Goal: Information Seeking & Learning: Learn about a topic

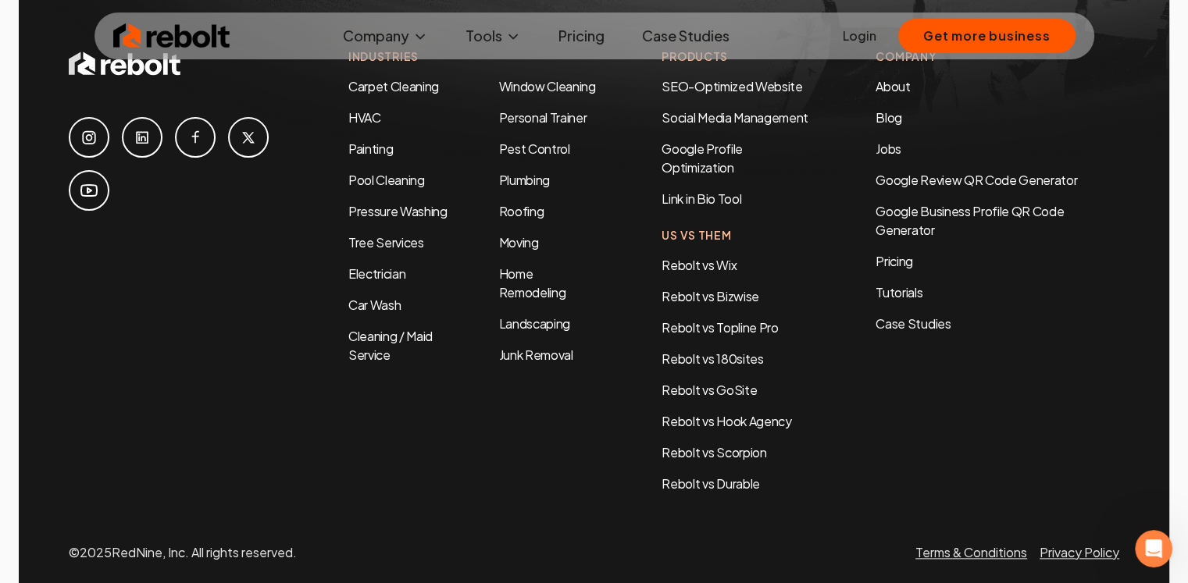
scroll to position [7420, 0]
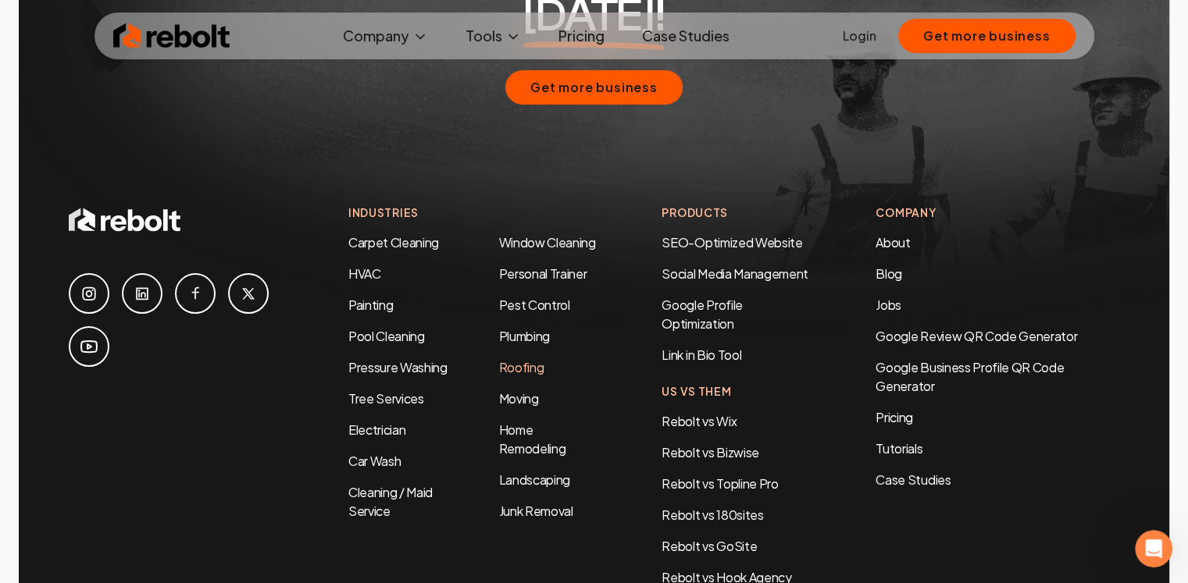
click at [516, 359] on link "Roofing" at bounding box center [520, 367] width 45 height 16
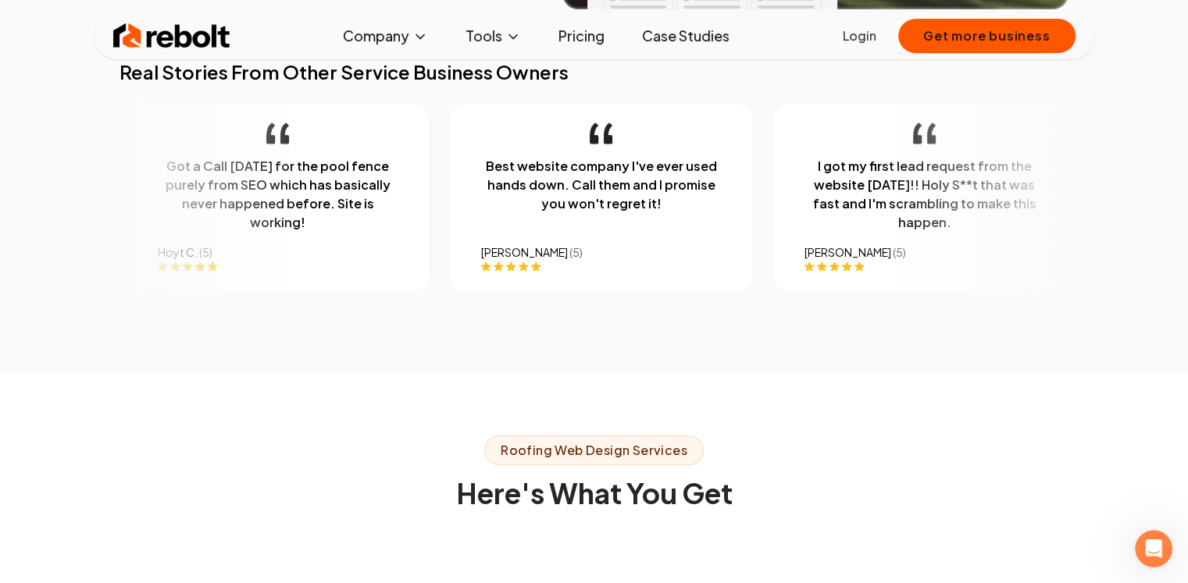
scroll to position [607, 0]
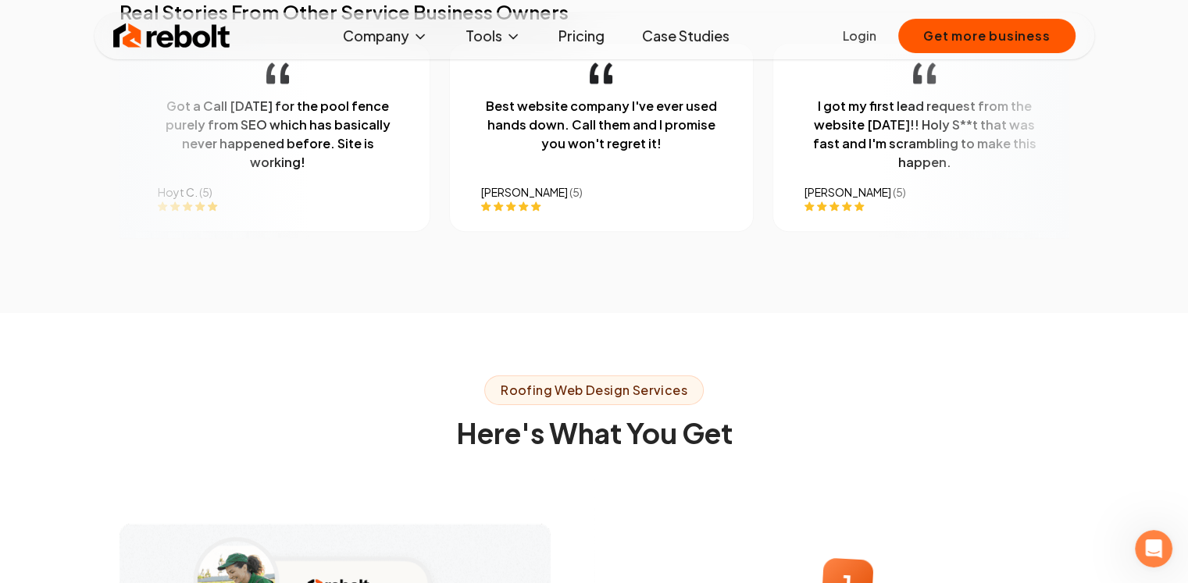
click at [345, 376] on div "Roofing Web Design Services Here's What You Get" at bounding box center [595, 412] width 1000 height 73
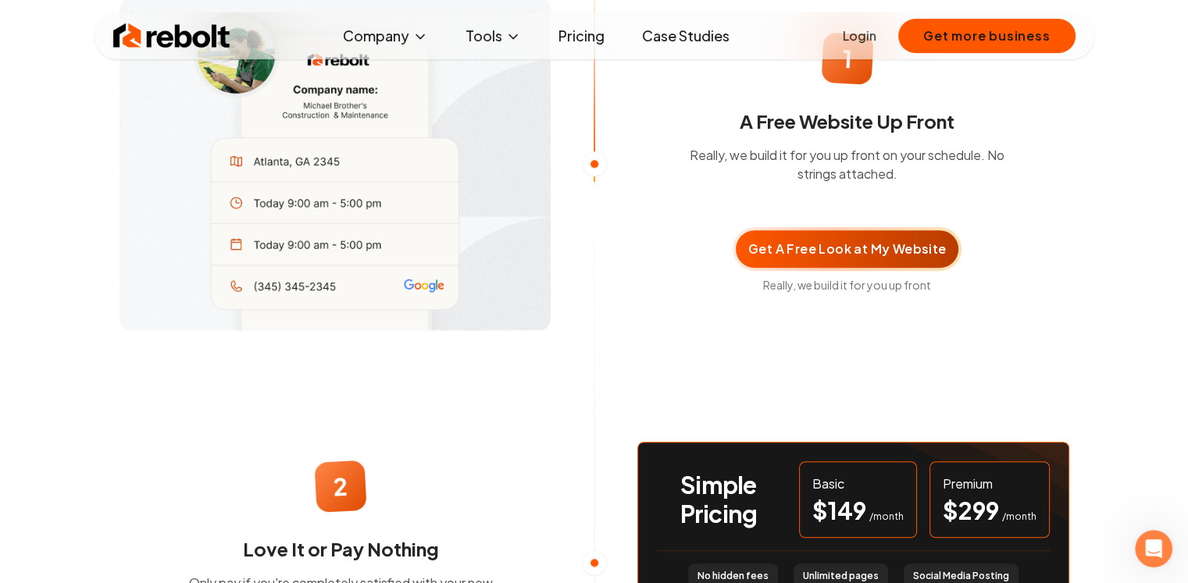
scroll to position [1015, 0]
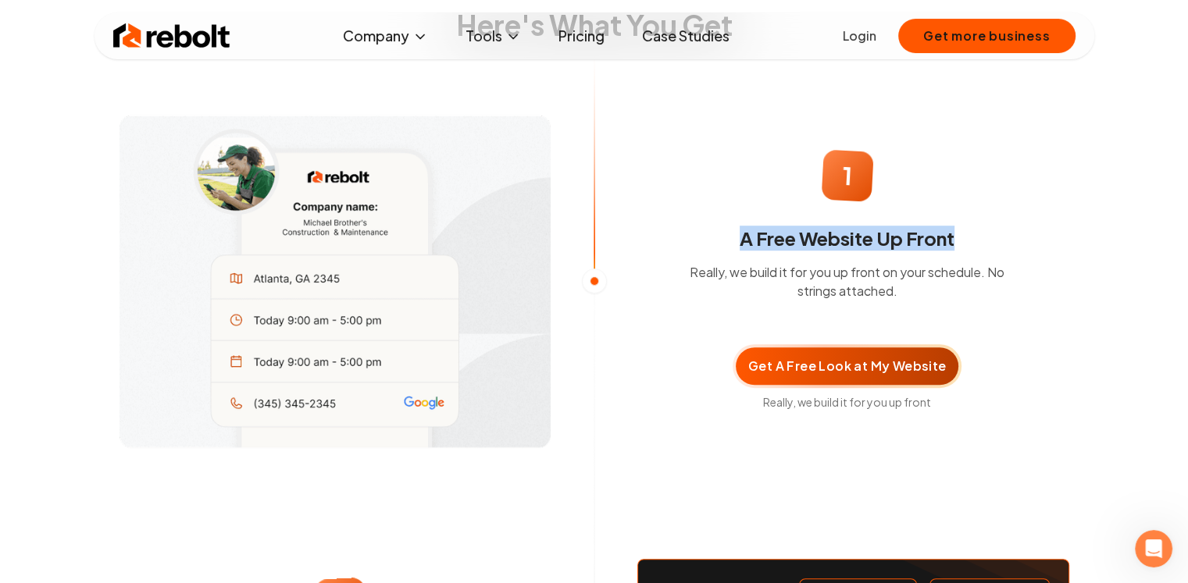
drag, startPoint x: 726, startPoint y: 225, endPoint x: 975, endPoint y: 219, distance: 248.4
click at [975, 226] on h3 "A Free Website Up Front" at bounding box center [847, 238] width 350 height 25
